Goal: Task Accomplishment & Management: Use online tool/utility

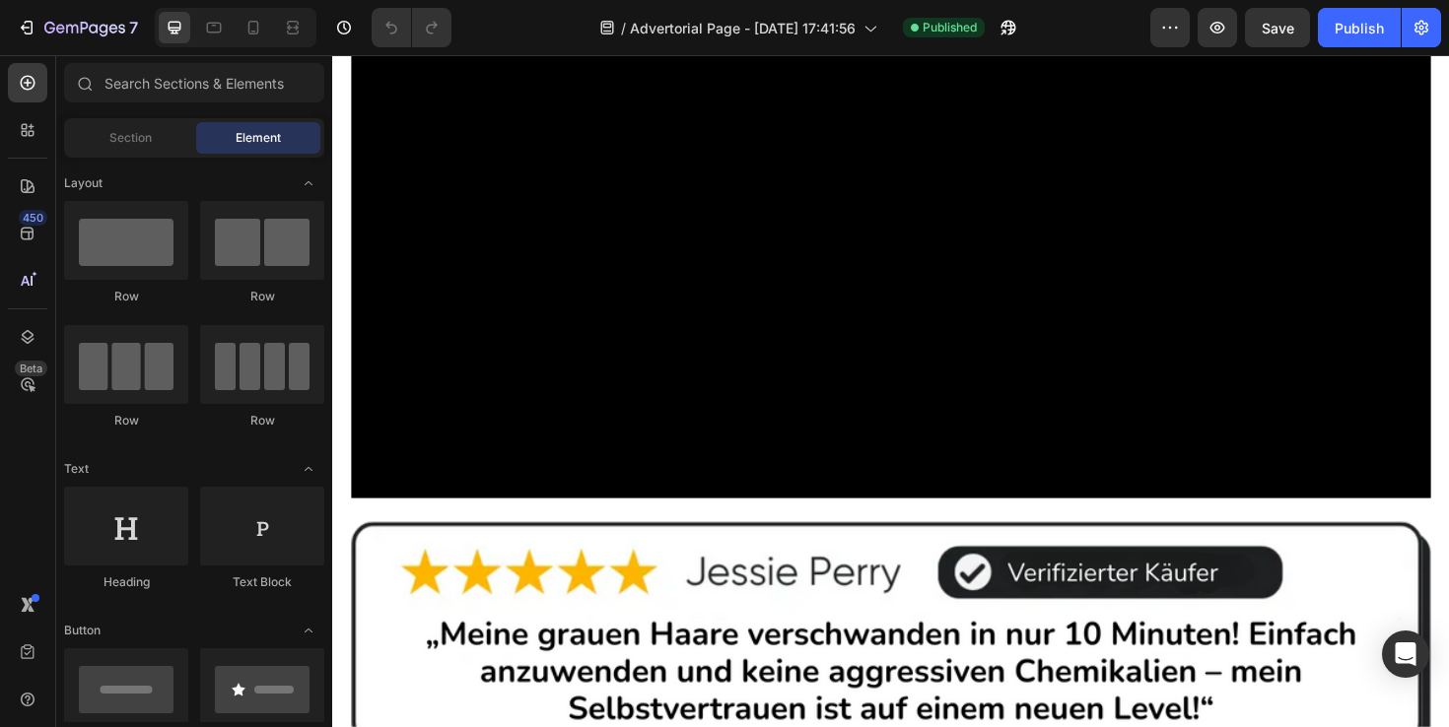
scroll to position [1421, 0]
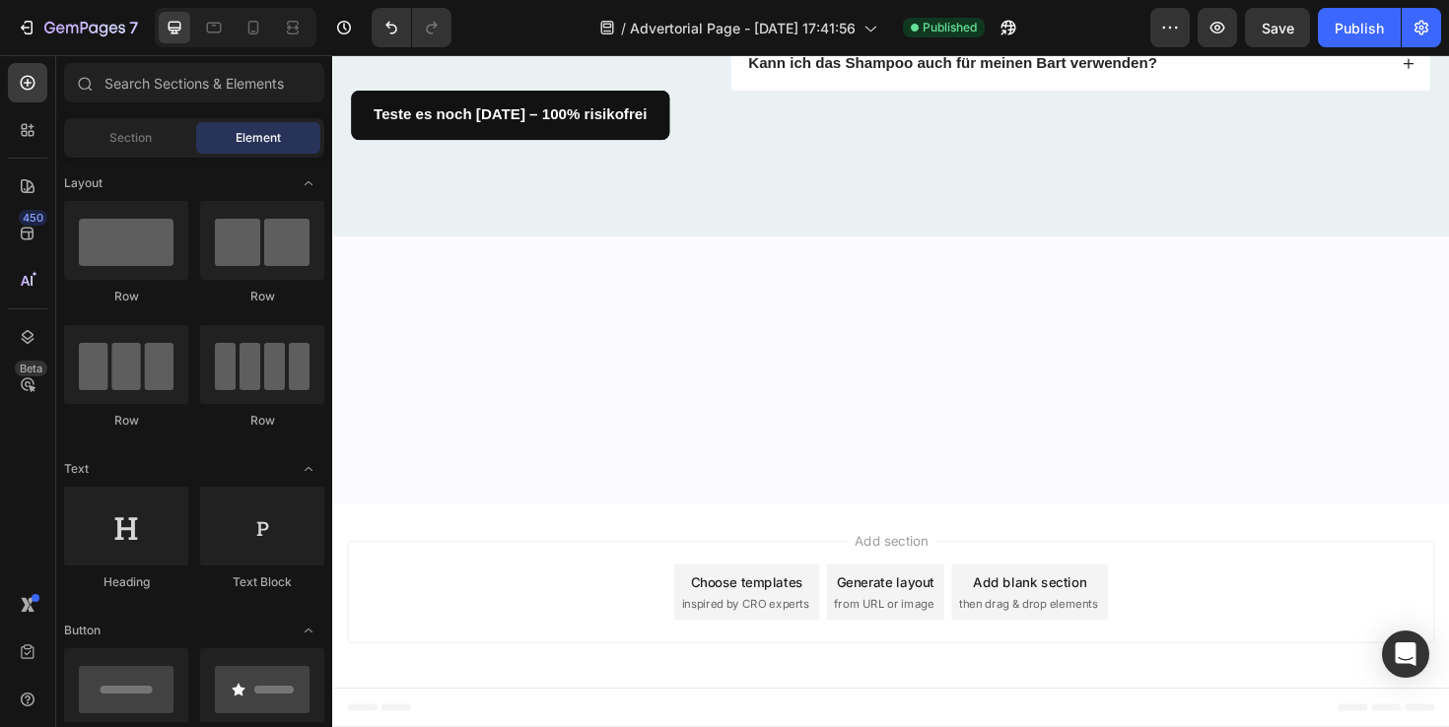
scroll to position [13313, 0]
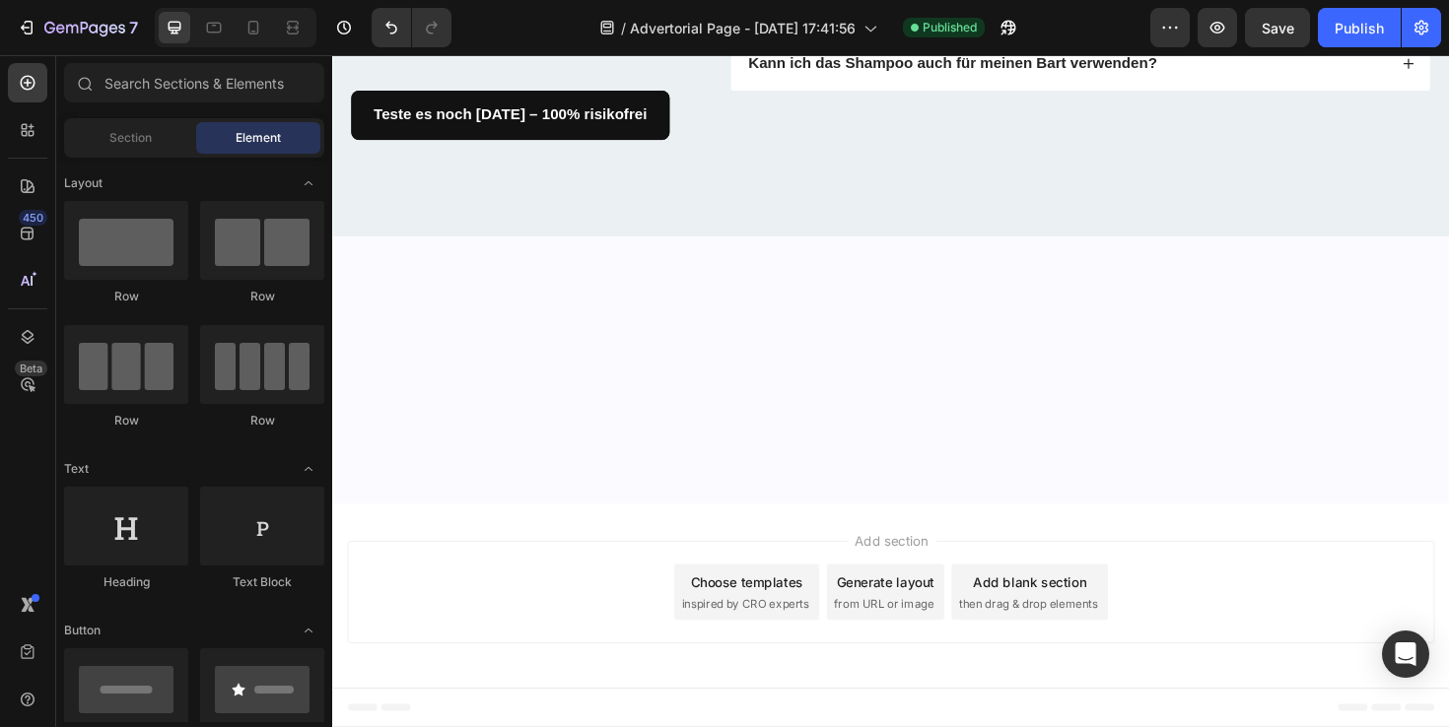
scroll to position [13201, 0]
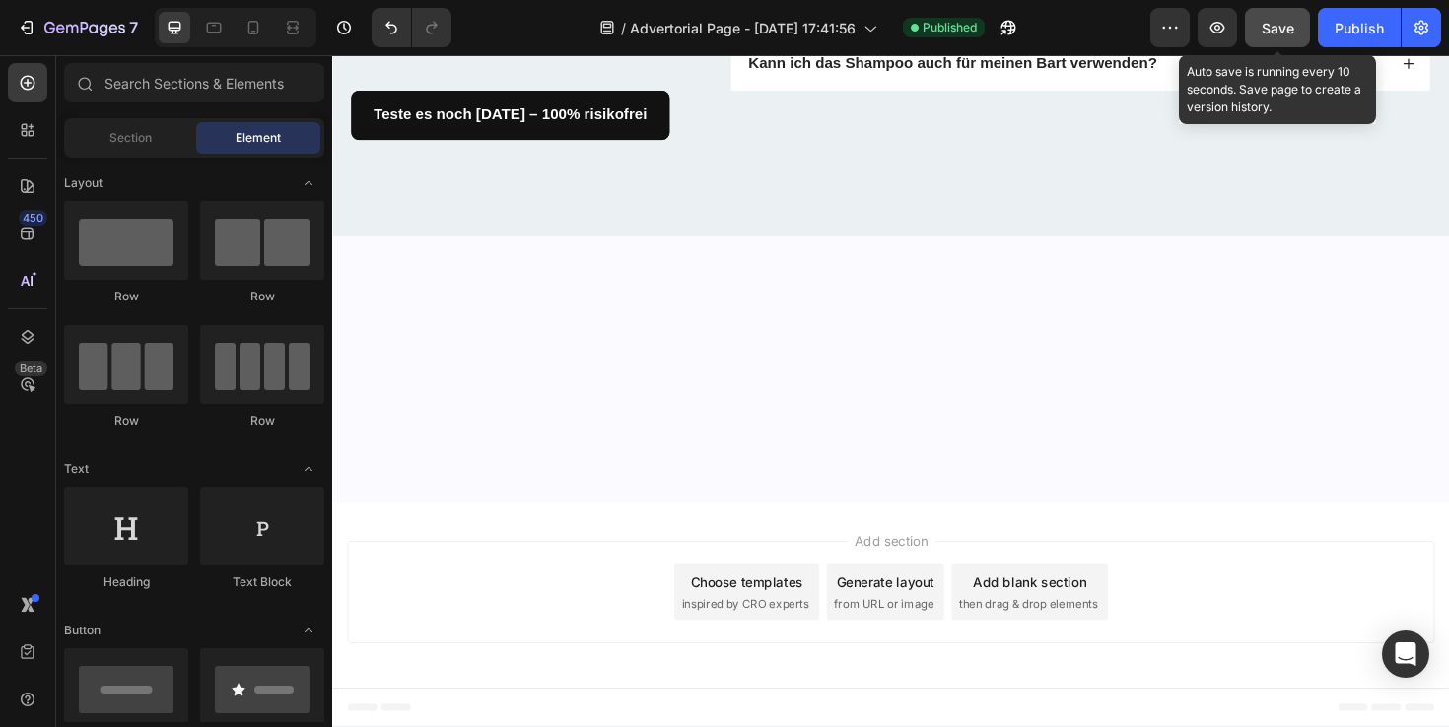
click at [1263, 21] on span "Save" at bounding box center [1277, 28] width 33 height 17
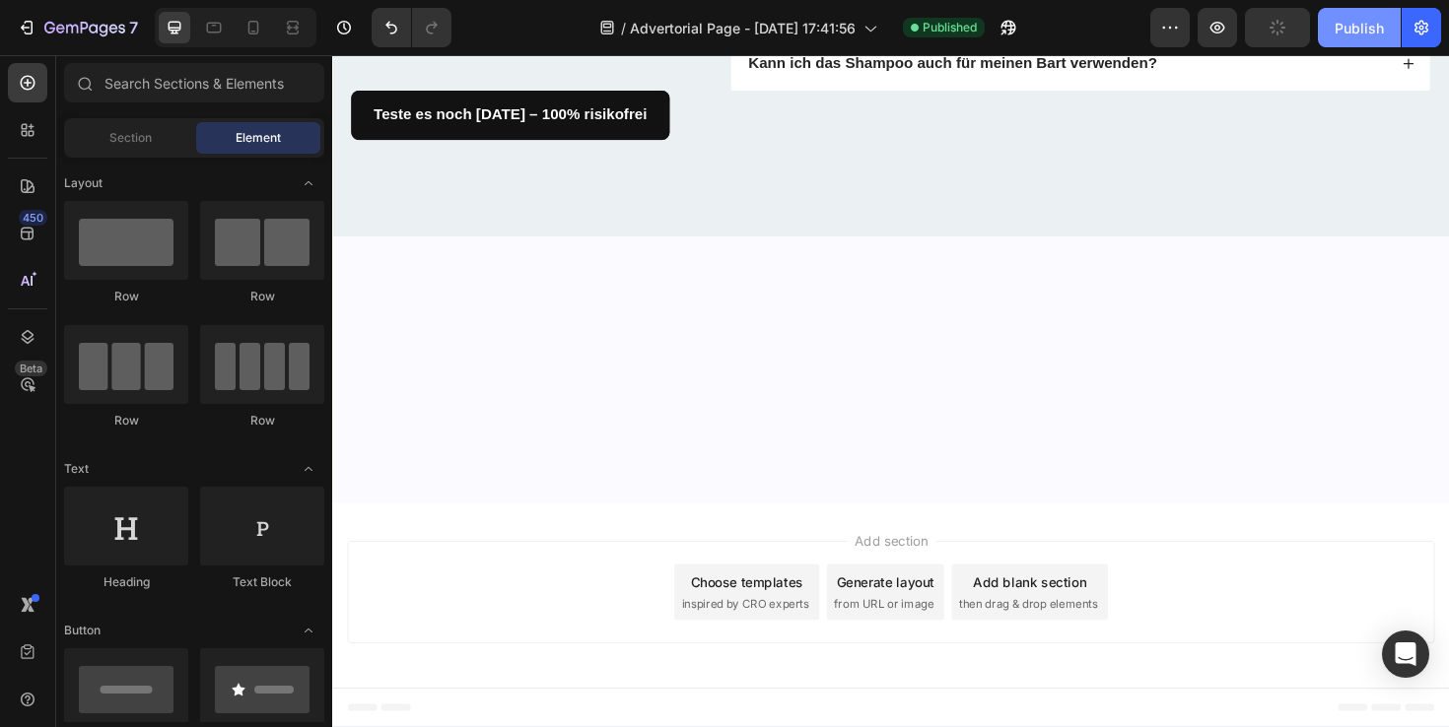
click at [1334, 26] on button "Publish" at bounding box center [1359, 27] width 83 height 39
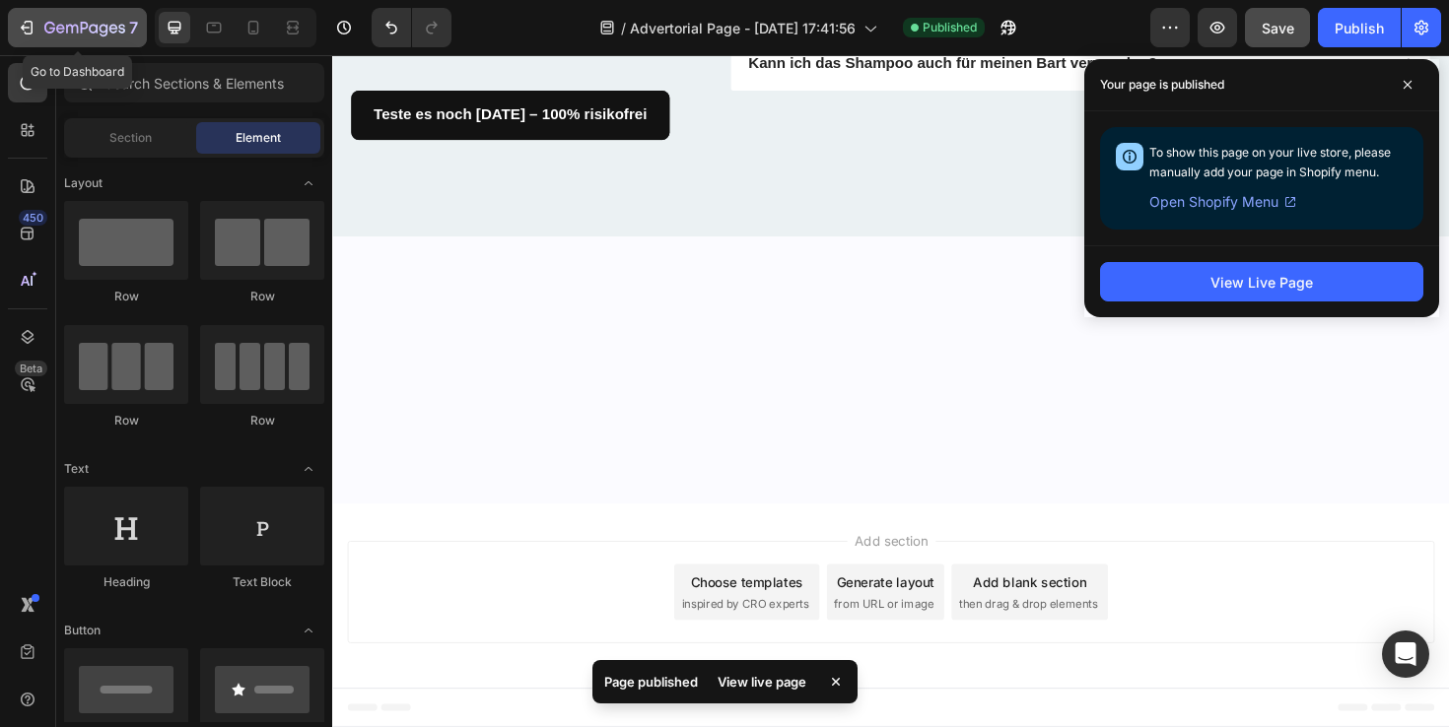
click at [112, 17] on div "7" at bounding box center [91, 28] width 94 height 24
